Goal: Task Accomplishment & Management: Manage account settings

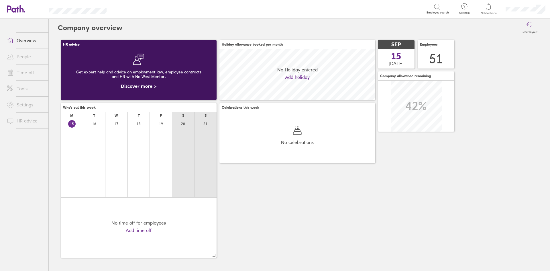
scroll to position [51, 156]
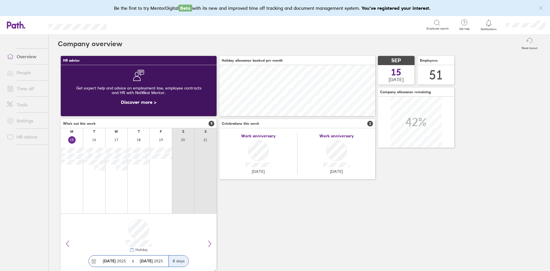
click at [31, 89] on link "Time off" at bounding box center [25, 88] width 46 height 11
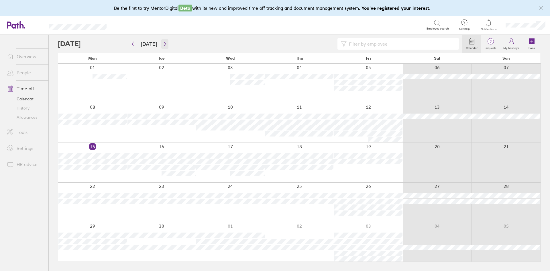
click at [163, 43] on icon "button" at bounding box center [165, 44] width 4 height 5
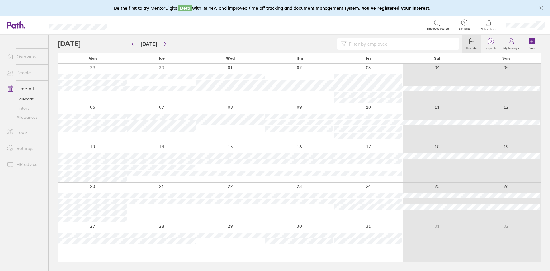
click at [98, 138] on div at bounding box center [92, 122] width 69 height 39
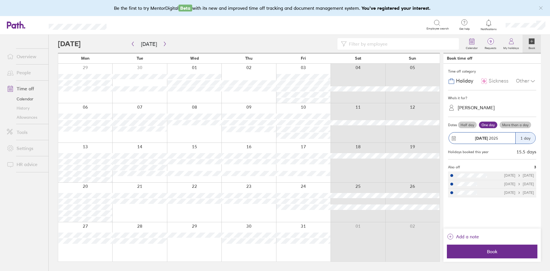
click at [519, 125] on label "More than a day" at bounding box center [516, 124] width 32 height 7
click at [0, 0] on input "More than a day" at bounding box center [0, 0] width 0 height 0
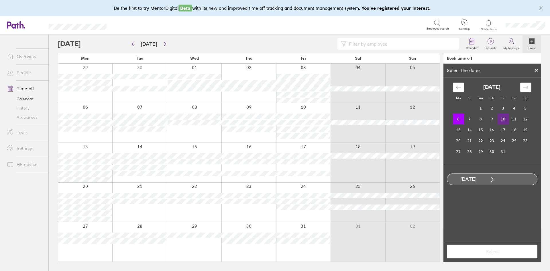
click at [504, 119] on td "10" at bounding box center [503, 118] width 11 height 11
click at [504, 254] on span "Select" at bounding box center [492, 251] width 82 height 5
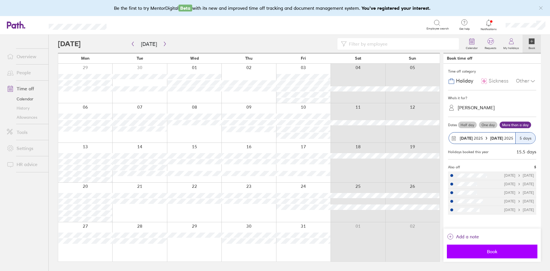
click at [492, 253] on span "Book" at bounding box center [492, 251] width 82 height 5
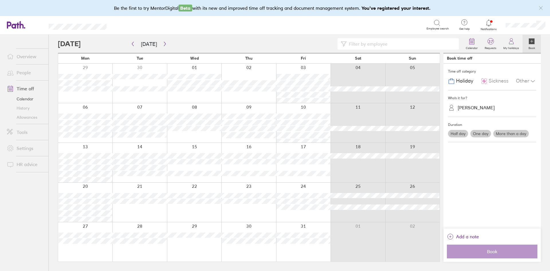
click at [384, 29] on div "Search" at bounding box center [272, 24] width 307 height 9
click at [134, 41] on button "button" at bounding box center [132, 43] width 7 height 9
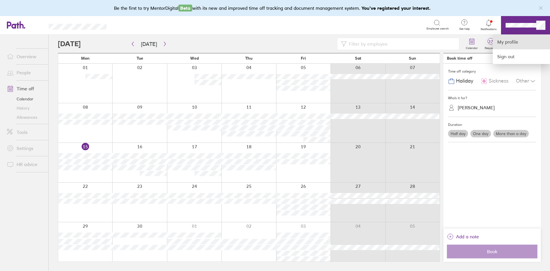
click at [510, 43] on link "My profile" at bounding box center [521, 42] width 57 height 15
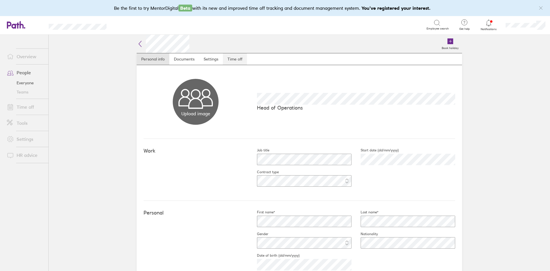
click at [250, 59] on nav "Personal info Documents Settings Time off" at bounding box center [299, 59] width 325 height 12
click at [228, 58] on link "Time off" at bounding box center [235, 58] width 24 height 11
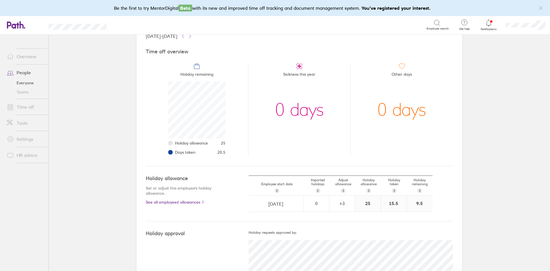
scroll to position [29, 0]
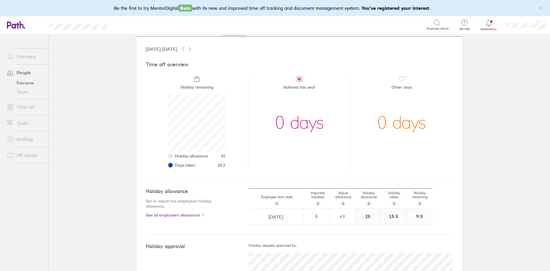
click at [22, 102] on link "Time off" at bounding box center [25, 106] width 46 height 11
